Goal: Task Accomplishment & Management: Use online tool/utility

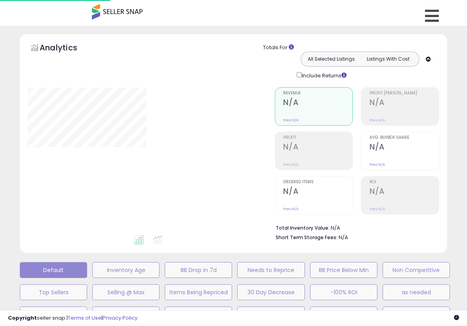
scroll to position [159, 0]
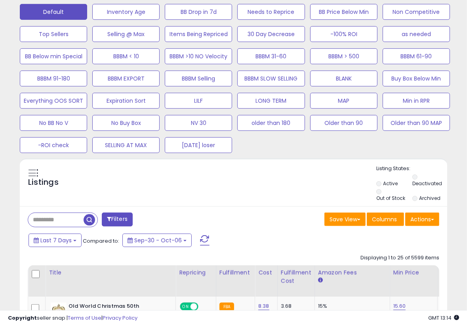
scroll to position [162, 247]
click at [450, 149] on div "Default Inventory Age BB Drop in 7d Needs to Reprice BB Price Below Min Non Com…" at bounding box center [234, 76] width 448 height 155
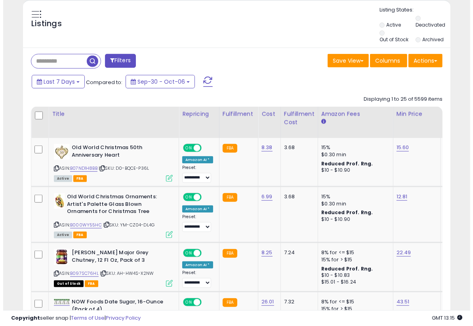
scroll to position [337, 0]
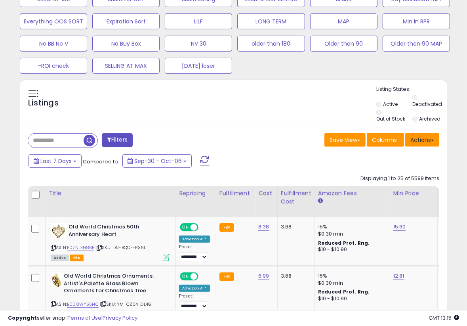
click at [434, 140] on span at bounding box center [432, 141] width 3 height 2
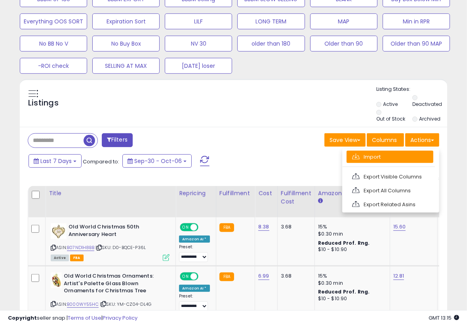
click at [387, 157] on link "Import" at bounding box center [390, 157] width 87 height 12
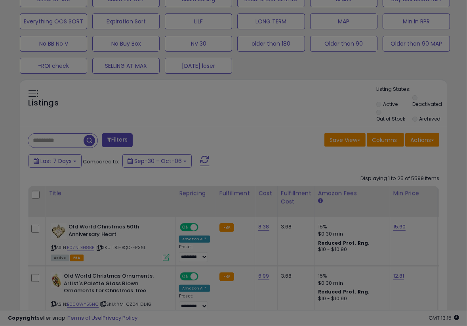
scroll to position [162, 251]
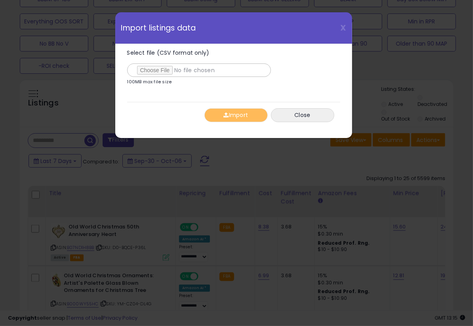
type input "**********"
click at [176, 106] on div "Import Close" at bounding box center [233, 115] width 213 height 26
click at [238, 116] on button "Import" at bounding box center [236, 115] width 63 height 14
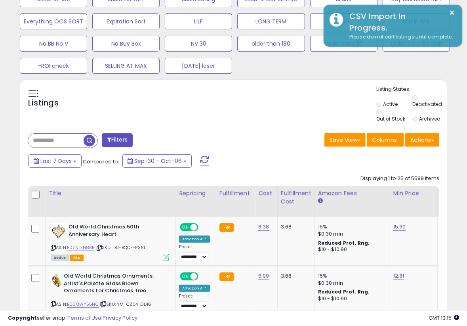
scroll to position [396260, 396176]
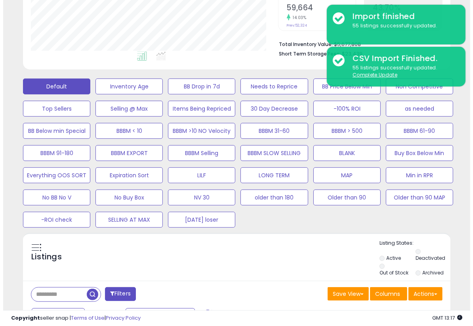
scroll to position [179, 0]
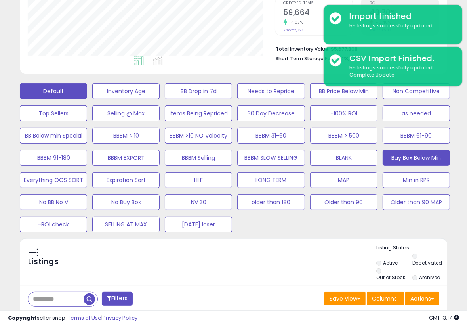
click at [401, 157] on button "Buy Box Below Min" at bounding box center [416, 158] width 67 height 16
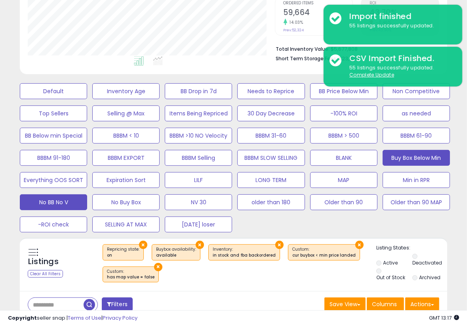
scroll to position [396260, 396176]
click at [454, 182] on div "Default Inventory Age BB Drop in 7d Needs to Reprice BB Price Below Min Non Com…" at bounding box center [234, 155] width 448 height 155
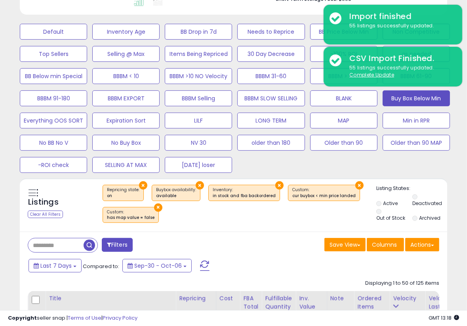
scroll to position [258, 0]
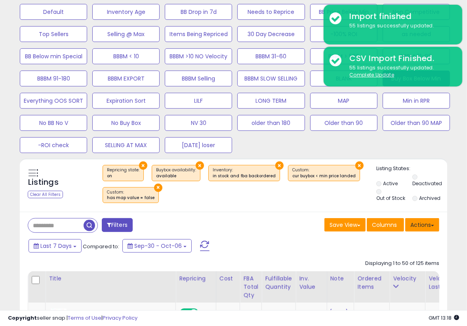
click at [434, 220] on button "Actions" at bounding box center [423, 224] width 34 height 13
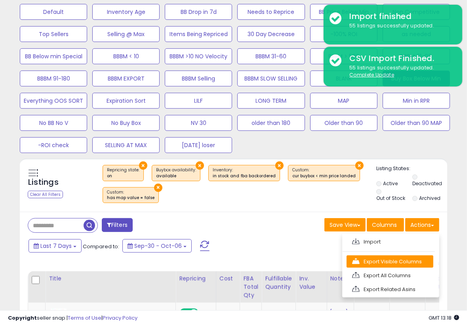
click at [384, 260] on link "Export Visible Columns" at bounding box center [390, 261] width 87 height 12
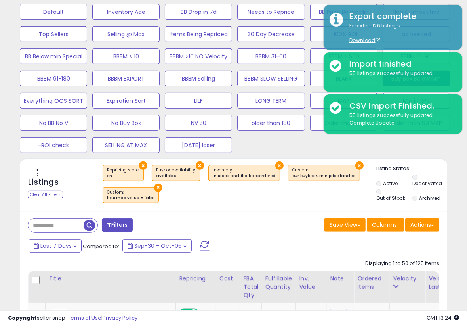
click at [249, 218] on div "Save View Save As New View Columns Actions [GEOGRAPHIC_DATA]" at bounding box center [340, 225] width 212 height 15
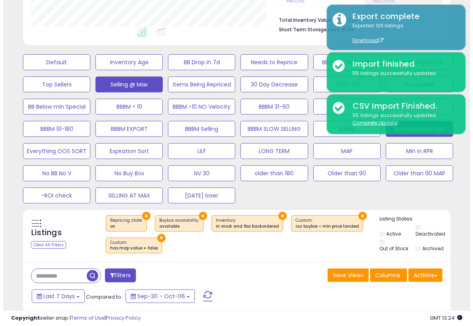
scroll to position [208, 0]
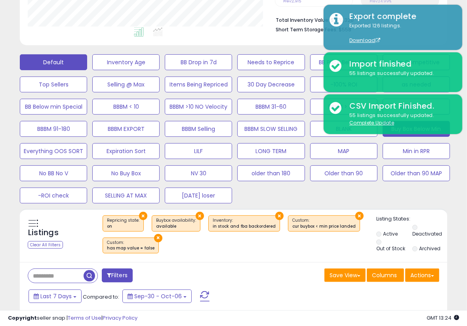
click at [62, 58] on button "Default" at bounding box center [53, 62] width 67 height 16
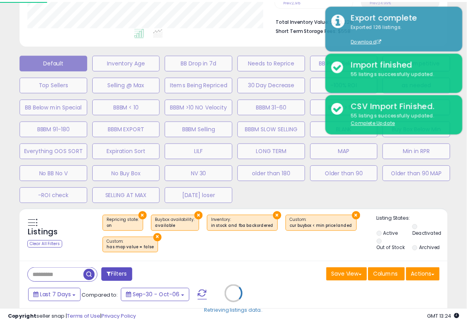
scroll to position [162, 251]
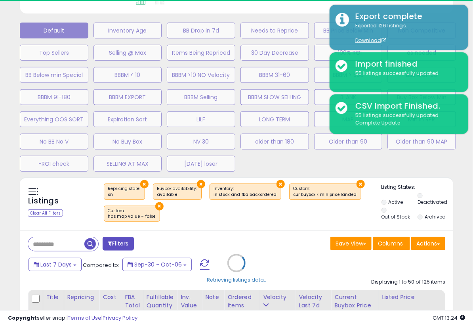
select select "**"
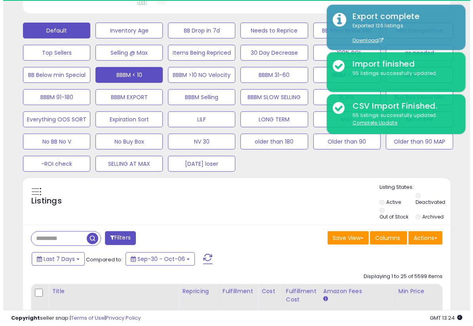
scroll to position [396260, 396176]
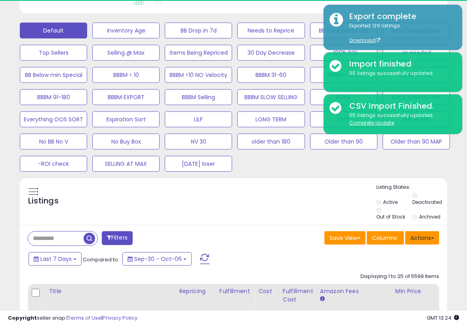
click at [434, 237] on span at bounding box center [432, 238] width 3 height 2
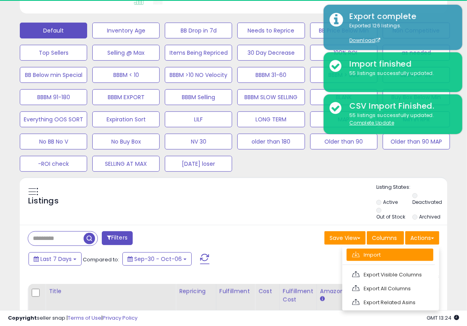
click at [382, 253] on link "Import" at bounding box center [390, 255] width 87 height 12
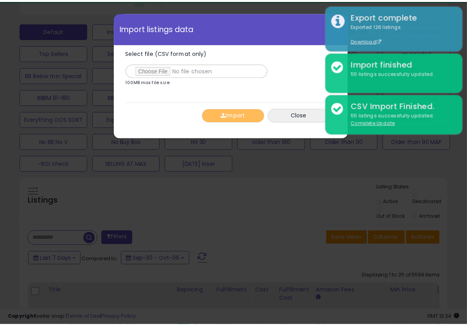
scroll to position [162, 251]
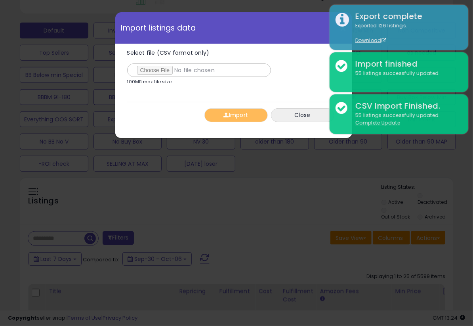
type input "**********"
click at [158, 105] on div "Import Close" at bounding box center [233, 115] width 213 height 26
click at [228, 118] on button "Import" at bounding box center [236, 115] width 63 height 14
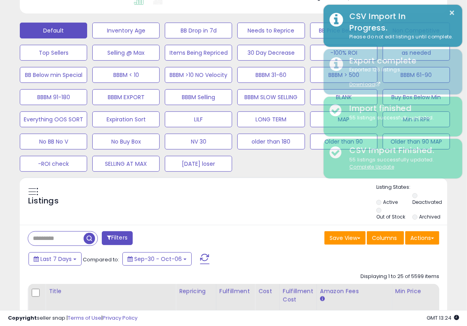
scroll to position [396260, 396176]
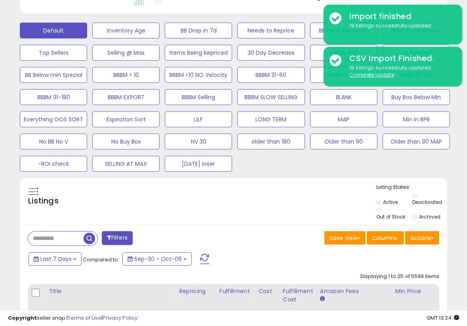
click at [302, 178] on div "Listings Active" at bounding box center [234, 201] width 428 height 48
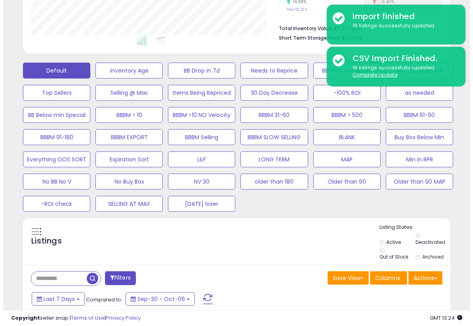
scroll to position [195, 0]
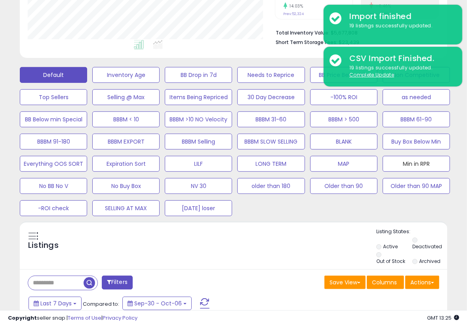
click at [408, 163] on button "Min in RPR" at bounding box center [416, 164] width 67 height 16
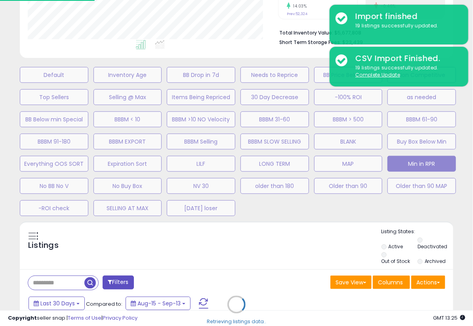
scroll to position [396260, 396172]
select select "**"
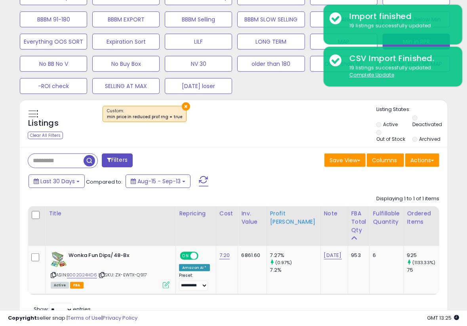
scroll to position [352, 0]
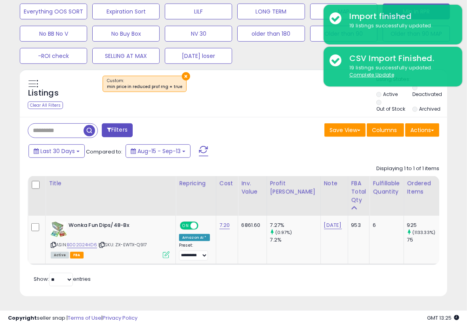
click at [271, 143] on div "Last 30 Days Compared to: Aug-15 - Sep-13" at bounding box center [181, 152] width 309 height 18
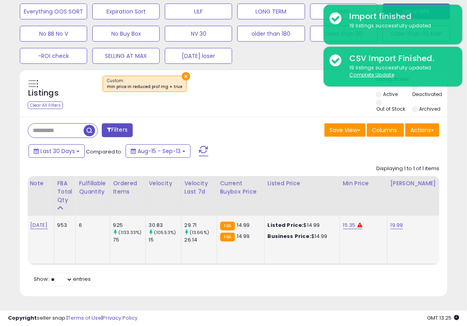
scroll to position [0, 0]
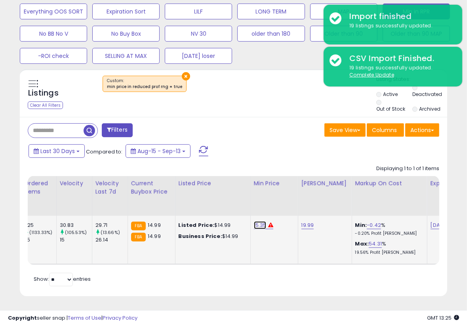
click at [254, 221] on link "15.35" at bounding box center [260, 225] width 13 height 8
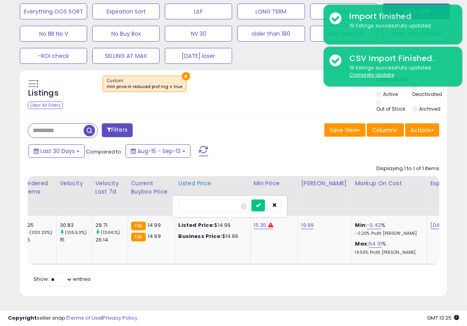
drag, startPoint x: 217, startPoint y: 201, endPoint x: 163, endPoint y: 202, distance: 53.5
click at [163, 201] on table "Title Repricing" at bounding box center [231, 220] width 1175 height 89
type input "*****"
click at [265, 199] on button "submit" at bounding box center [258, 205] width 13 height 12
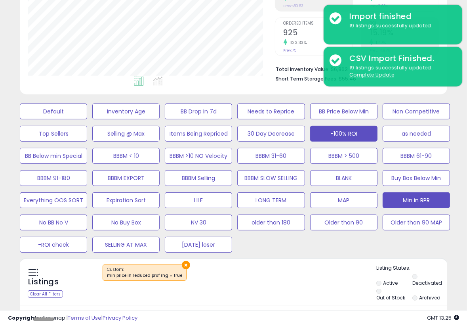
click at [338, 133] on button "-100% ROI" at bounding box center [343, 134] width 67 height 16
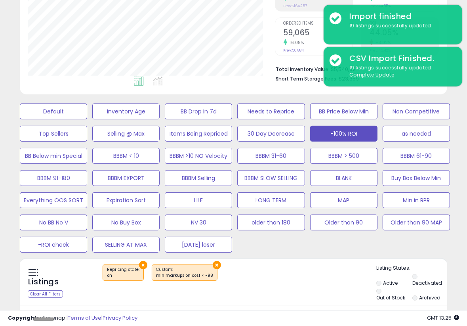
click at [264, 287] on div "Listings Clear All Filters × Repricing state : on" at bounding box center [234, 283] width 428 height 38
click at [287, 252] on div "Default Inventory Age BB Drop in 7d Needs to Reprice BB Price Below Min Non Com…" at bounding box center [234, 175] width 448 height 155
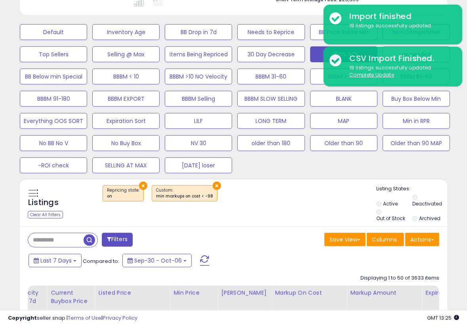
click at [116, 245] on button "Filters" at bounding box center [117, 240] width 31 height 14
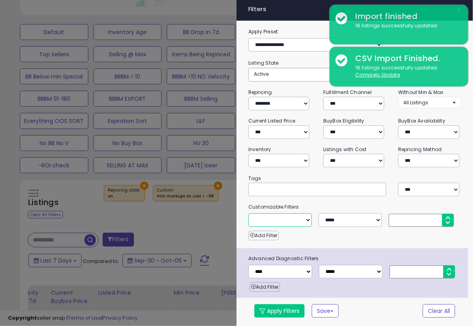
click at [302, 218] on select "**********" at bounding box center [280, 219] width 63 height 13
select select "**********"
click at [249, 213] on select "**********" at bounding box center [280, 219] width 63 height 13
click at [419, 219] on input "number" at bounding box center [421, 220] width 65 height 13
type input "***"
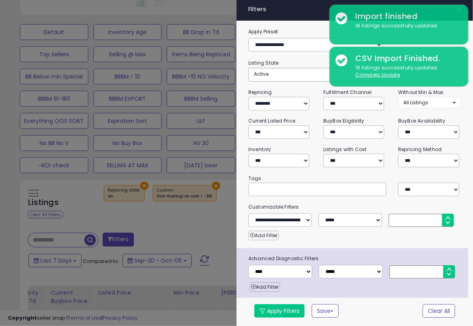
click at [369, 236] on div "Add Filter" at bounding box center [355, 233] width 225 height 13
click at [285, 311] on button "Apply Filters" at bounding box center [280, 310] width 50 height 13
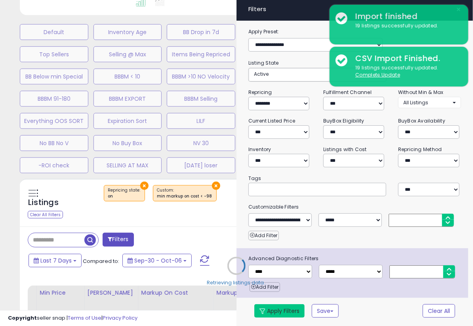
select select "**********"
select select "*"
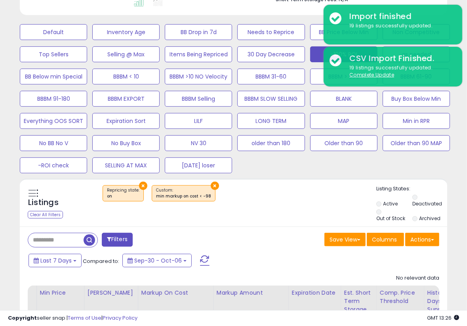
click at [219, 216] on div "Listings Clear All Filters × Repricing state : on" at bounding box center [234, 204] width 428 height 38
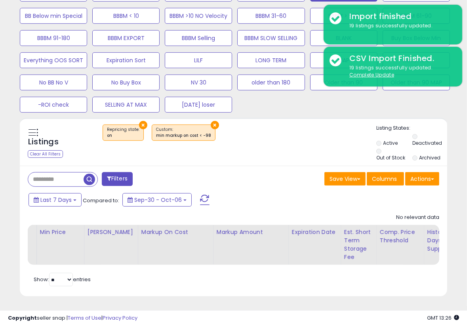
click at [272, 197] on div "Last 7 Days Compared to: Sep-30 - Oct-06" at bounding box center [181, 201] width 309 height 18
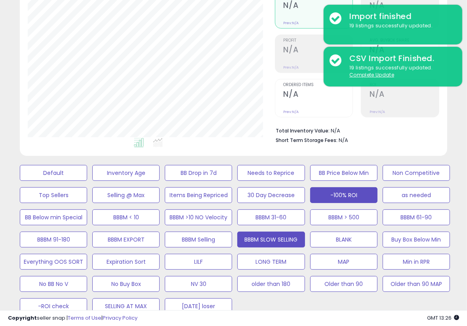
scroll to position [304, 0]
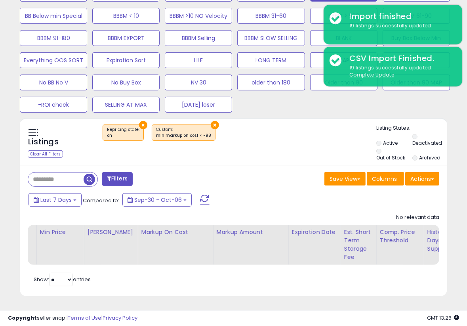
click at [264, 192] on div "Last 7 Days Compared to: Sep-30 - Oct-06" at bounding box center [181, 201] width 309 height 18
click at [447, 99] on div "Default Inventory Age BB Drop in 7d Needs to Reprice BB Price Below Min Non Com…" at bounding box center [234, 35] width 448 height 155
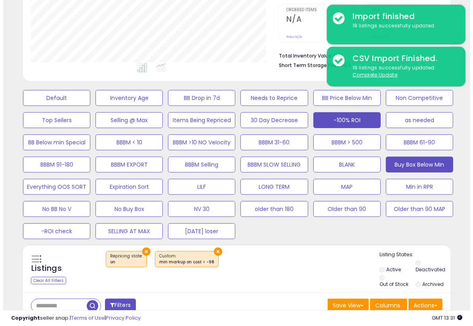
scroll to position [170, 0]
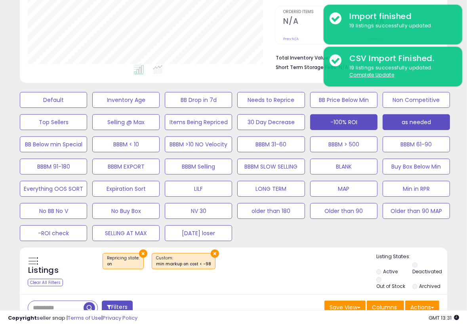
click at [415, 115] on button "as needed" at bounding box center [416, 122] width 67 height 16
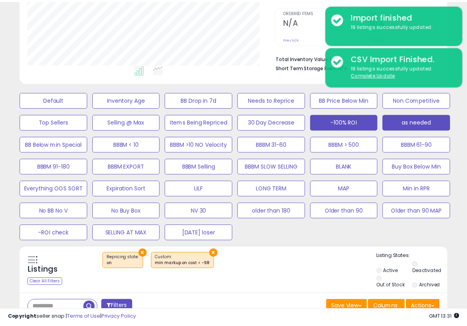
scroll to position [162, 251]
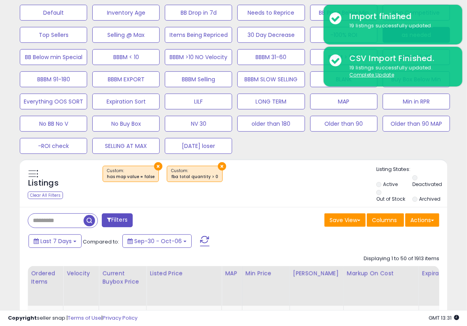
scroll to position [279, 0]
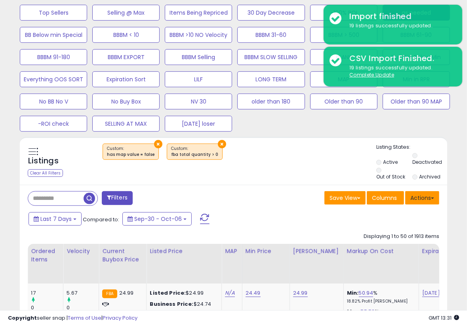
click at [431, 199] on button "Actions" at bounding box center [423, 197] width 34 height 13
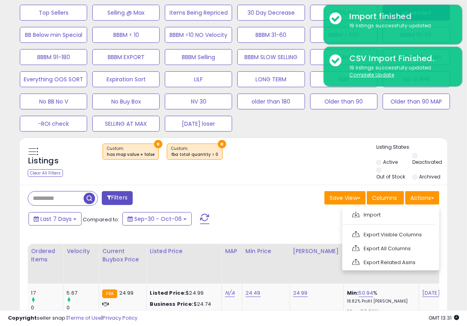
click at [400, 262] on link "Export Related Asins" at bounding box center [390, 262] width 87 height 12
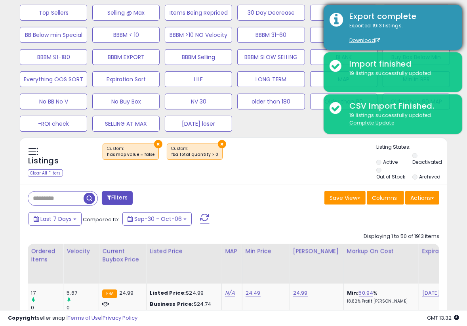
click at [395, 26] on div "Exported 1913 listings. Download" at bounding box center [400, 33] width 113 height 22
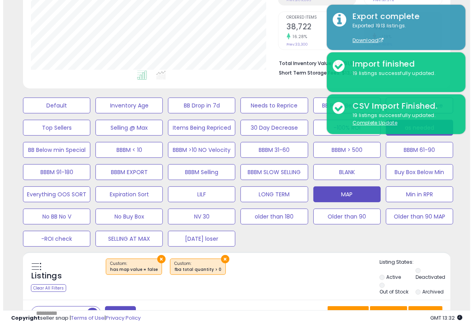
scroll to position [162, 0]
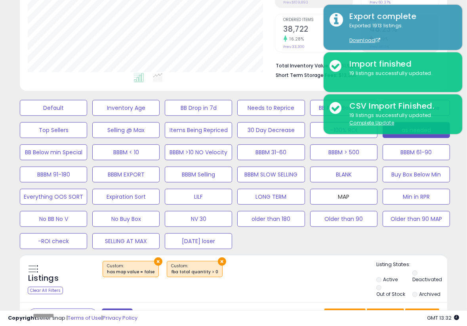
click at [343, 191] on button "MAP" at bounding box center [343, 197] width 67 height 16
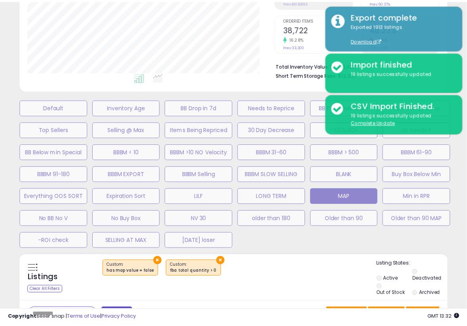
scroll to position [162, 251]
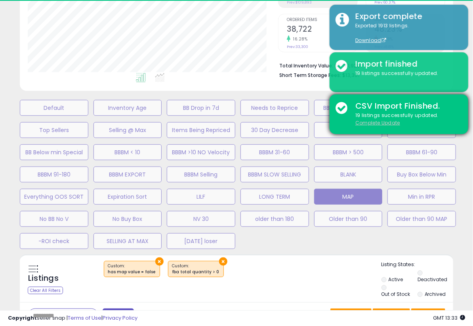
click at [373, 123] on u "Complete Update" at bounding box center [378, 122] width 45 height 7
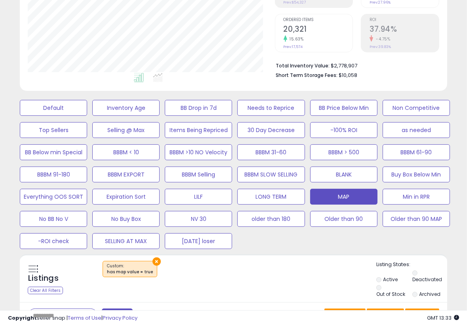
scroll to position [162, 247]
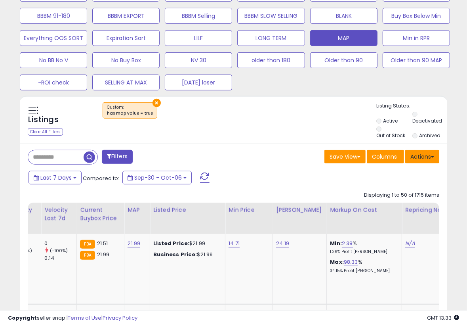
click at [433, 157] on button "Actions" at bounding box center [423, 156] width 34 height 13
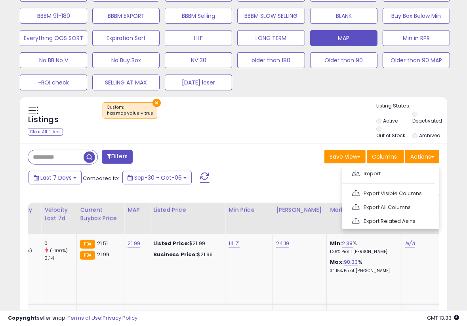
click at [403, 192] on link "Export Visible Columns" at bounding box center [390, 193] width 87 height 12
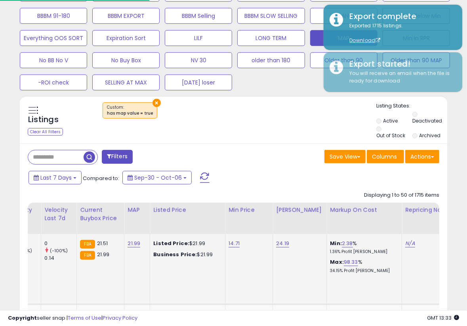
scroll to position [162, 247]
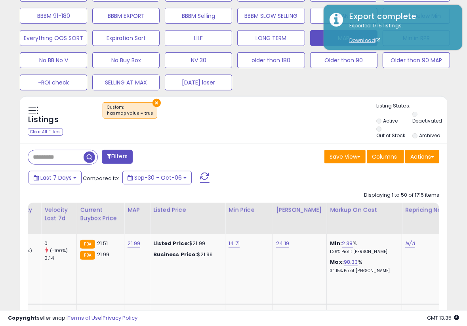
click at [449, 87] on div "Default Inventory Age BB Drop in 7d Needs to Reprice BB Price Below Min Non Com…" at bounding box center [234, 13] width 448 height 155
